Goal: Navigation & Orientation: Find specific page/section

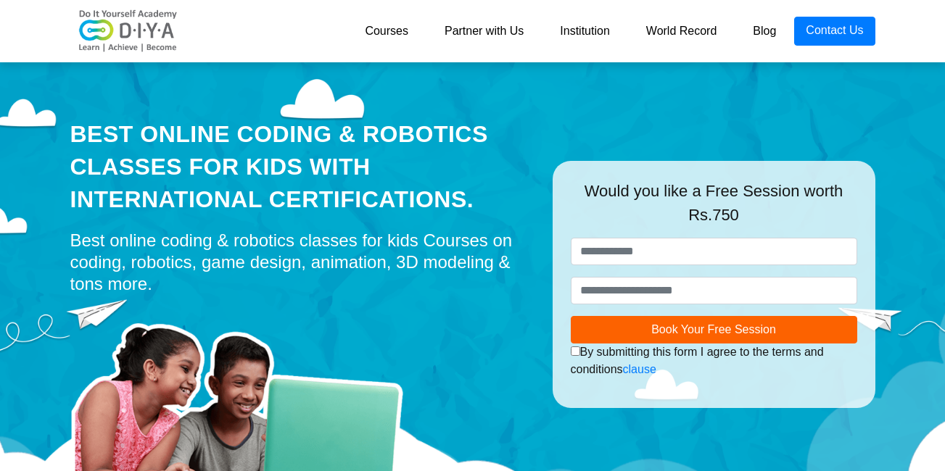
click at [913, 15] on nav "Courses Partner with Us Institution World Record Blog Contact Us" at bounding box center [472, 31] width 945 height 62
click at [396, 25] on link "Courses" at bounding box center [387, 31] width 80 height 29
click at [409, 46] on div "Courses Partner with Us Institution World Record Blog Contact Us" at bounding box center [472, 31] width 827 height 51
click at [483, 28] on link "Partner with Us" at bounding box center [483, 31] width 115 height 29
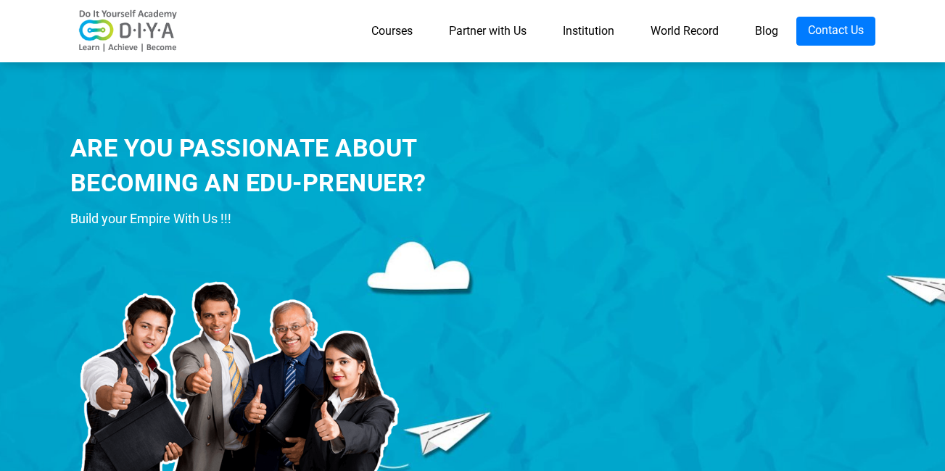
click at [692, 24] on link "World Record" at bounding box center [684, 31] width 104 height 29
